Goal: Information Seeking & Learning: Check status

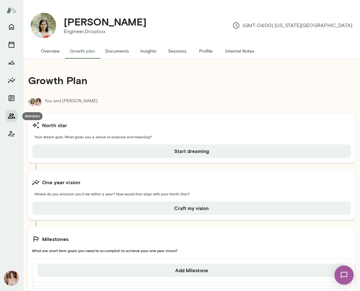
click at [12, 112] on button "Members" at bounding box center [11, 116] width 13 height 13
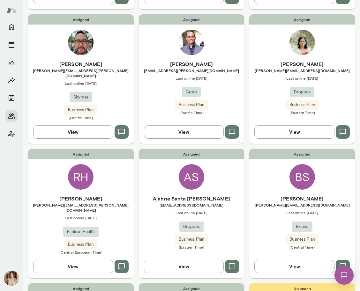
scroll to position [188, 0]
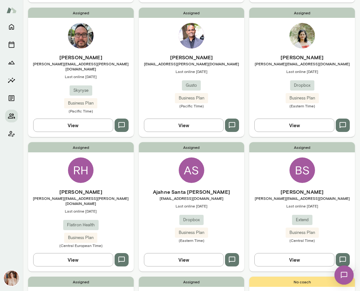
click at [275, 167] on div "Assigned [PERSON_NAME] Sims [EMAIL_ADDRESS][DOMAIN_NAME] Last online [DATE] Ext…" at bounding box center [302, 206] width 106 height 129
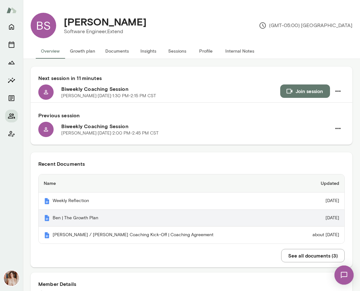
click at [73, 222] on th "Ben | The Growth Plan" at bounding box center [165, 218] width 253 height 17
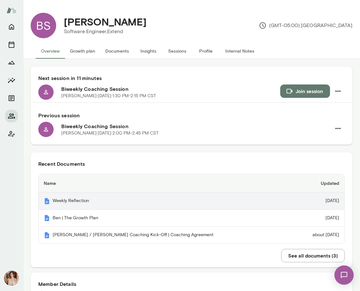
click at [62, 205] on th "Weekly Reflection" at bounding box center [165, 201] width 253 height 17
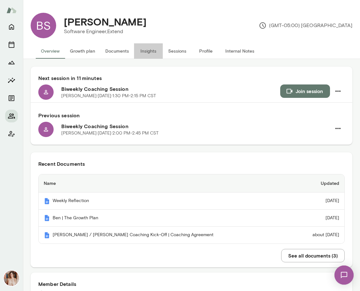
click at [153, 52] on button "Insights" at bounding box center [148, 50] width 29 height 15
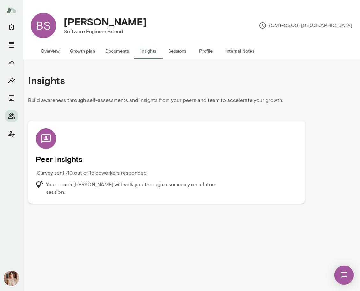
click at [58, 51] on button "Overview" at bounding box center [50, 50] width 29 height 15
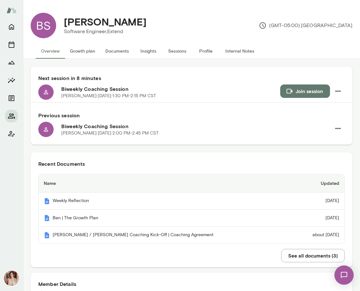
click at [203, 50] on button "Profile" at bounding box center [205, 50] width 29 height 15
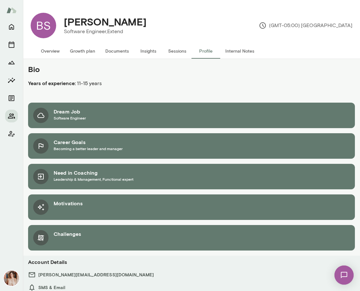
scroll to position [31, 0]
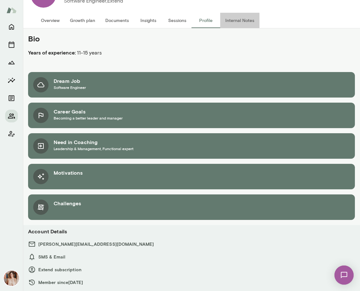
click at [241, 17] on button "Internal Notes" at bounding box center [239, 20] width 39 height 15
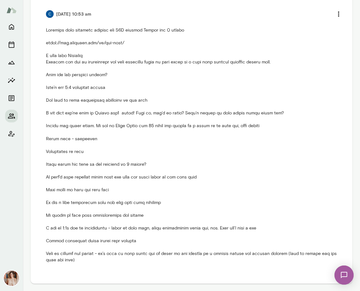
scroll to position [166, 0]
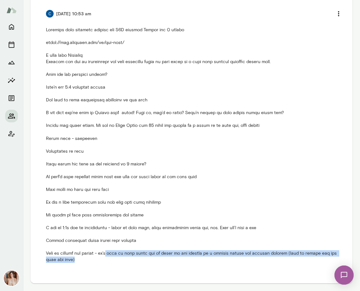
drag, startPoint x: 110, startPoint y: 252, endPoint x: 112, endPoint y: 258, distance: 5.3
click at [112, 258] on p at bounding box center [191, 145] width 291 height 236
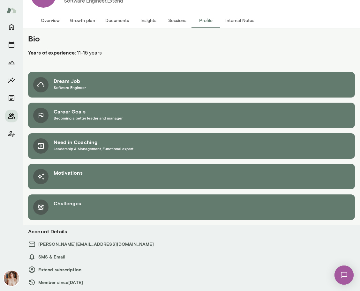
click at [13, 120] on button "Members" at bounding box center [11, 116] width 13 height 13
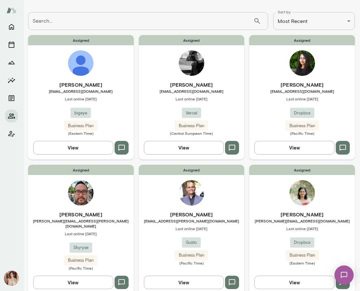
click at [270, 119] on div "[PERSON_NAME] [EMAIL_ADDRESS][DOMAIN_NAME] Last online [DATE] Dropbox Business …" at bounding box center [302, 108] width 106 height 55
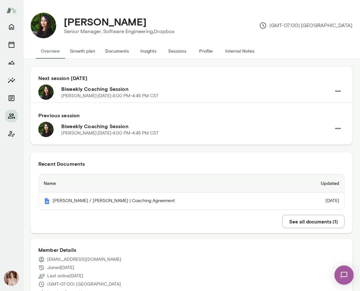
click at [114, 52] on button "Documents" at bounding box center [117, 50] width 34 height 15
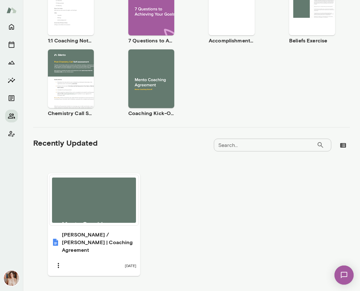
scroll to position [152, 0]
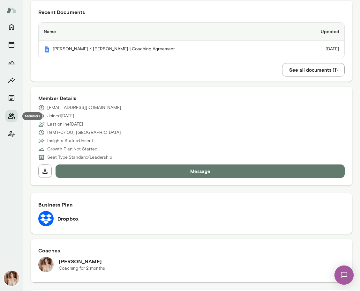
click at [11, 115] on icon "Members" at bounding box center [11, 115] width 7 height 5
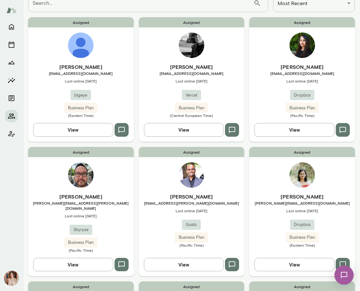
scroll to position [51, 0]
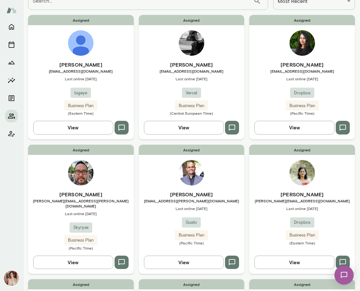
click at [110, 178] on div "Assigned [PERSON_NAME] [PERSON_NAME][EMAIL_ADDRESS][PERSON_NAME][DOMAIN_NAME] L…" at bounding box center [81, 209] width 106 height 129
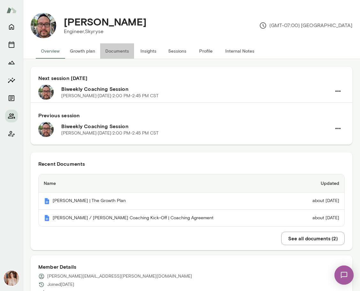
click at [121, 50] on button "Documents" at bounding box center [117, 50] width 34 height 15
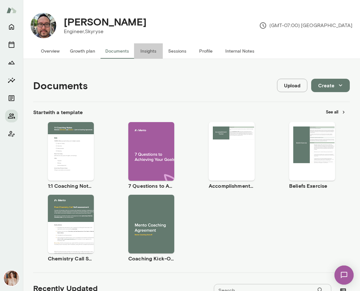
click at [149, 49] on button "Insights" at bounding box center [148, 50] width 29 height 15
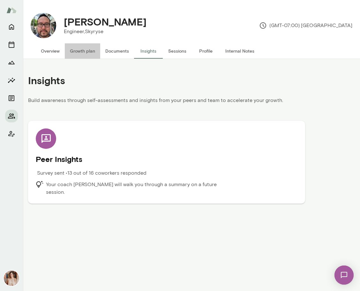
click at [74, 51] on button "Growth plan" at bounding box center [82, 50] width 35 height 15
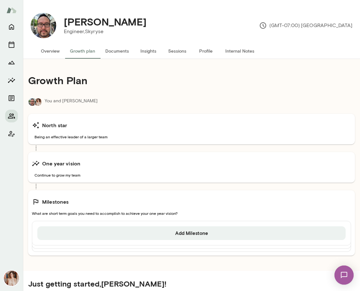
click at [121, 48] on button "Documents" at bounding box center [117, 50] width 34 height 15
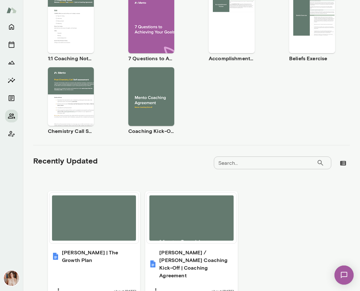
scroll to position [161, 0]
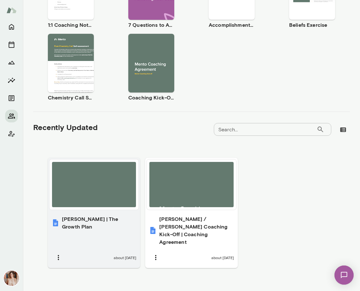
click at [101, 210] on div "[PERSON_NAME] | The Growth Plan about [DATE]" at bounding box center [94, 213] width 92 height 110
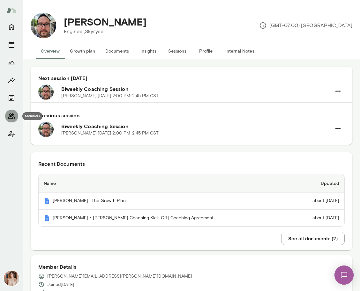
click at [17, 117] on button "Members" at bounding box center [11, 116] width 13 height 13
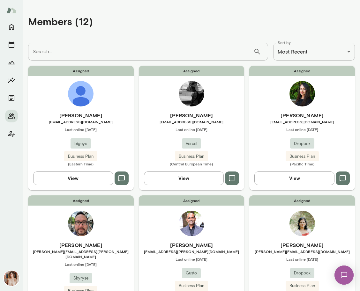
click at [290, 258] on span "Last online [DATE]" at bounding box center [302, 259] width 106 height 5
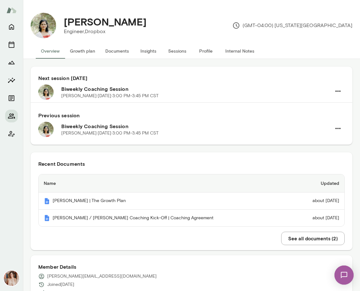
click at [144, 52] on button "Insights" at bounding box center [148, 50] width 29 height 15
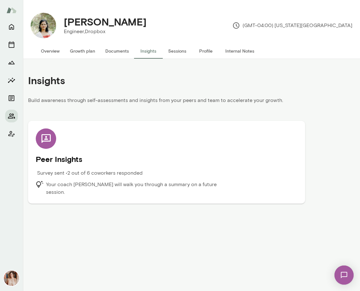
click at [123, 51] on button "Documents" at bounding box center [117, 50] width 34 height 15
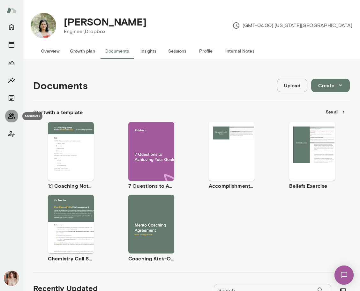
click at [8, 116] on icon "Members" at bounding box center [12, 116] width 8 height 8
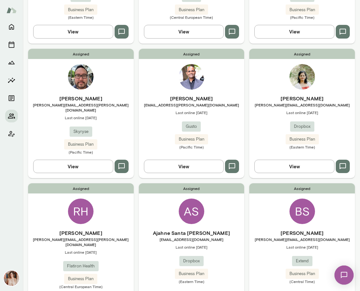
scroll to position [153, 0]
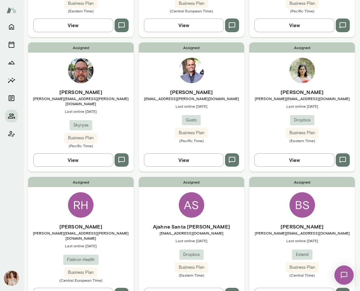
click at [95, 223] on h6 "[PERSON_NAME]" at bounding box center [81, 227] width 106 height 8
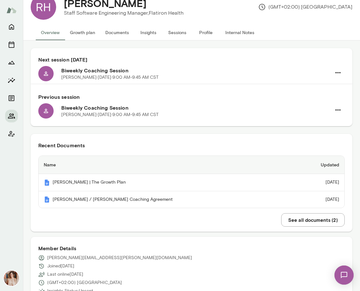
scroll to position [19, 0]
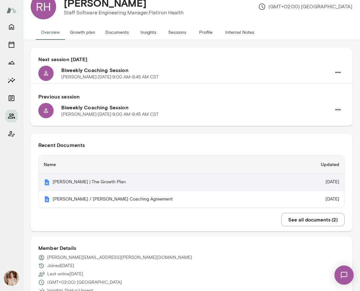
click at [95, 185] on th "[PERSON_NAME] | The Growth Plan" at bounding box center [165, 182] width 253 height 17
click at [0, 0] on div "RH [PERSON_NAME] Staff Software Engineering Manager, Flatiron Health (GMT+02:00…" at bounding box center [180, 145] width 360 height 291
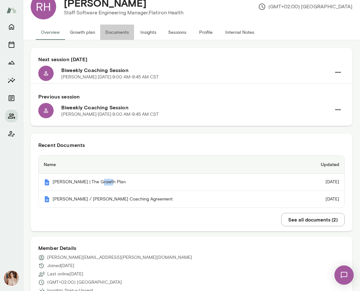
click at [125, 29] on button "Documents" at bounding box center [117, 32] width 34 height 15
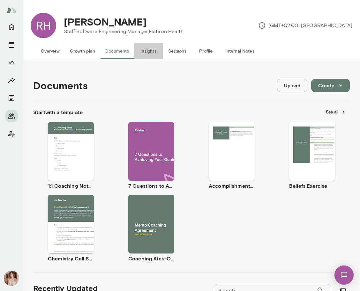
click at [150, 52] on button "Insights" at bounding box center [148, 50] width 29 height 15
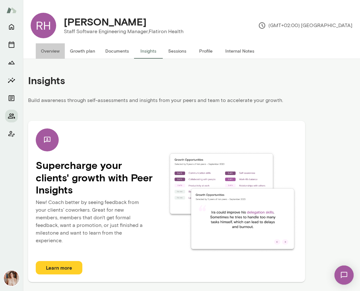
click at [42, 52] on button "Overview" at bounding box center [50, 50] width 29 height 15
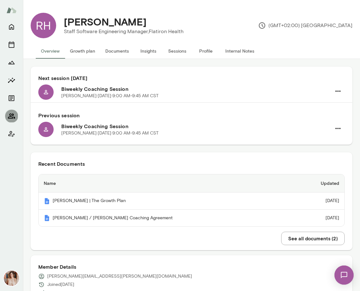
click at [8, 121] on button "Members" at bounding box center [11, 116] width 13 height 13
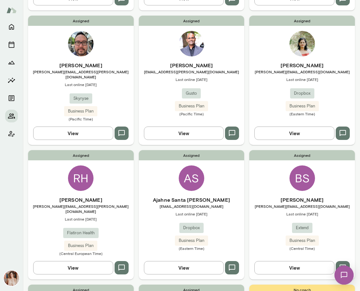
scroll to position [310, 0]
